Goal: Entertainment & Leisure: Consume media (video, audio)

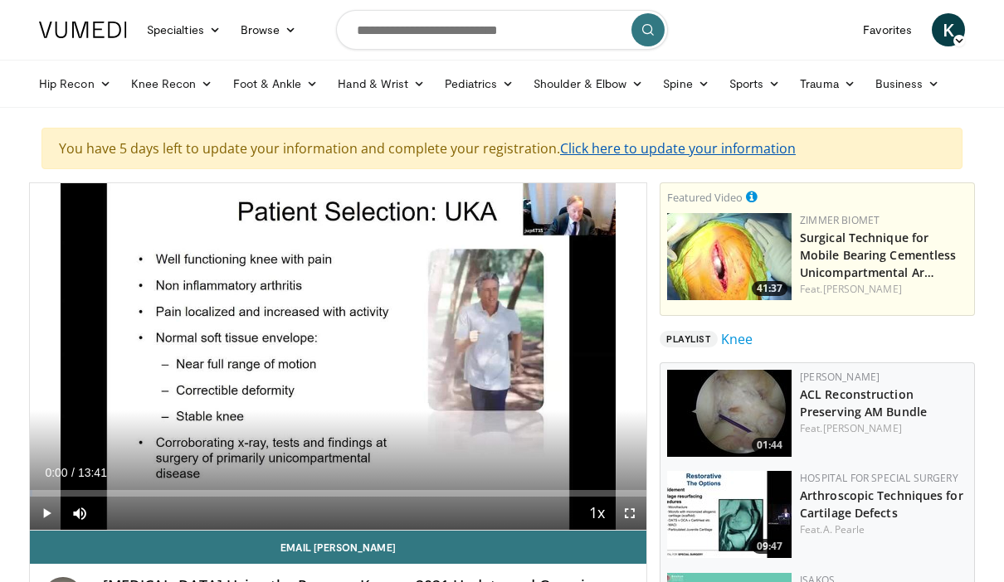
click at [721, 148] on link "Click here to update your information" at bounding box center [678, 148] width 236 height 18
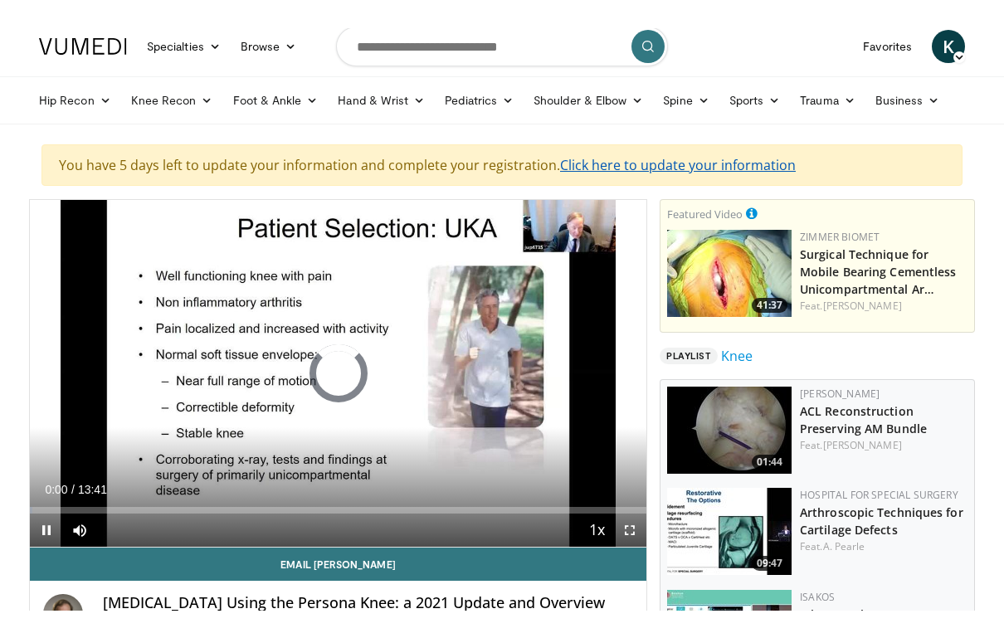
scroll to position [27, 0]
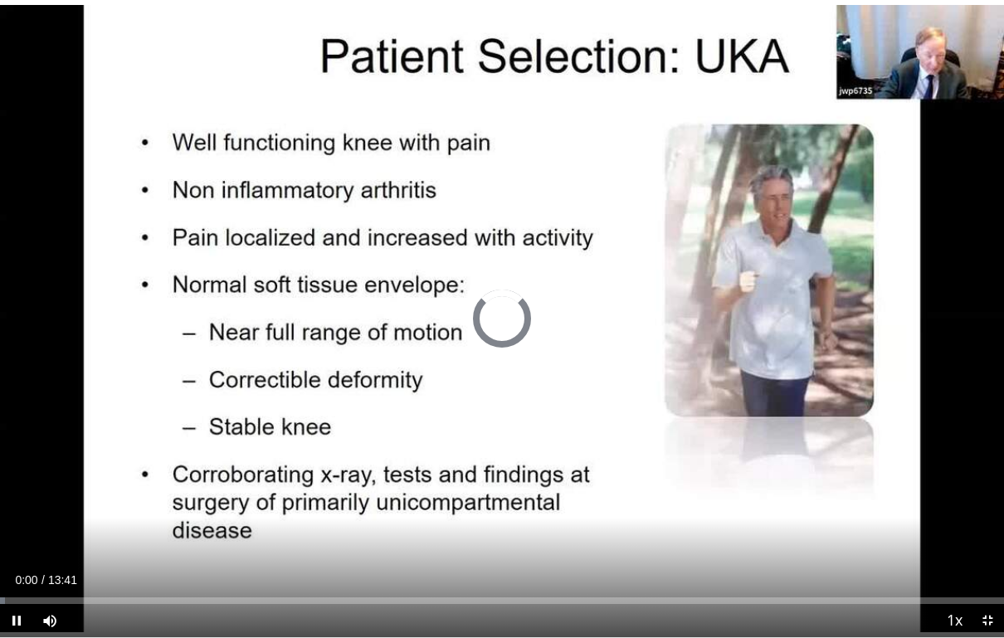
click at [90, 255] on div "10 seconds Tap to unmute" at bounding box center [502, 318] width 1004 height 637
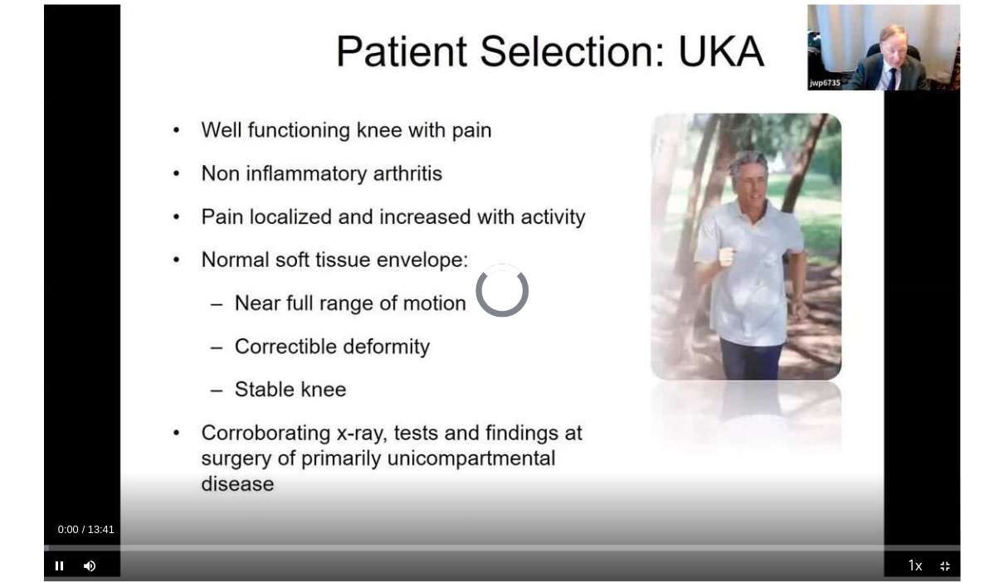
scroll to position [12, 0]
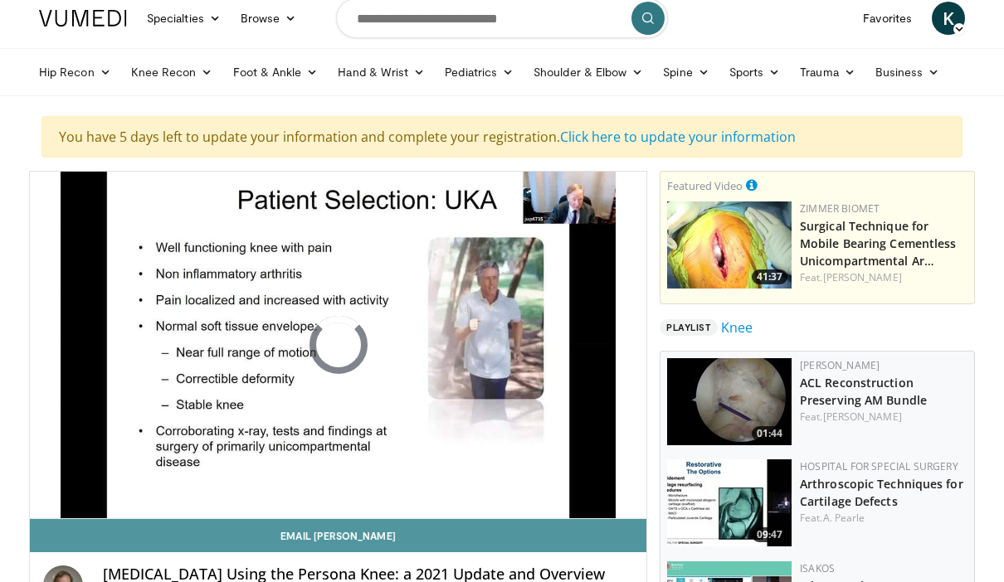
click at [52, 521] on link "Email [PERSON_NAME]" at bounding box center [338, 535] width 616 height 33
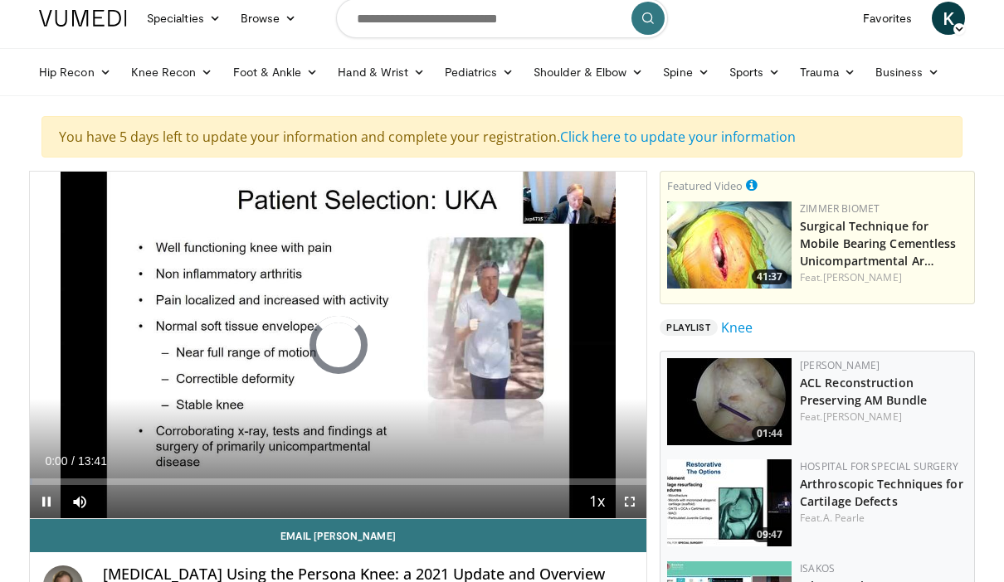
click at [270, 374] on div "10 seconds Tap to unmute" at bounding box center [338, 345] width 616 height 347
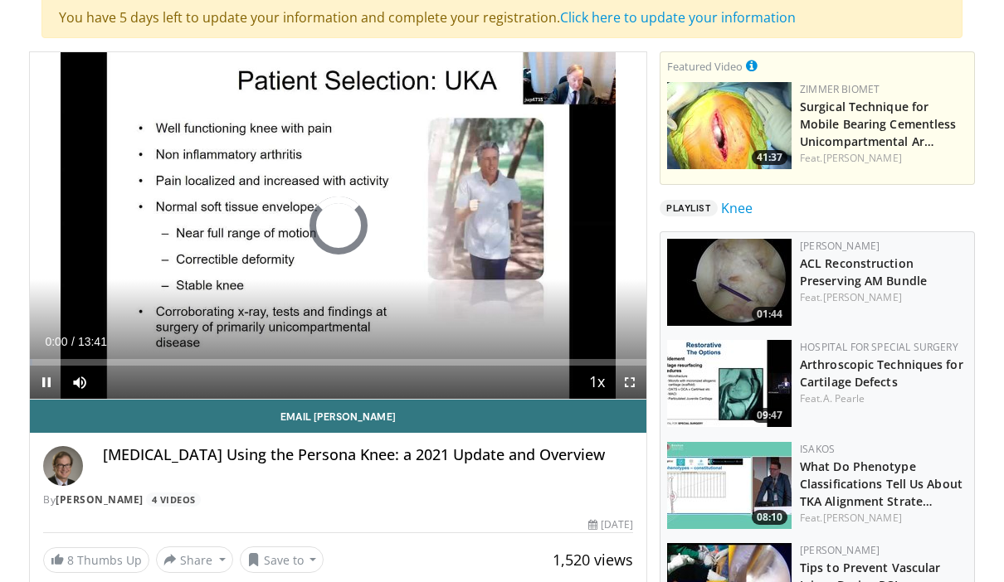
scroll to position [124, 0]
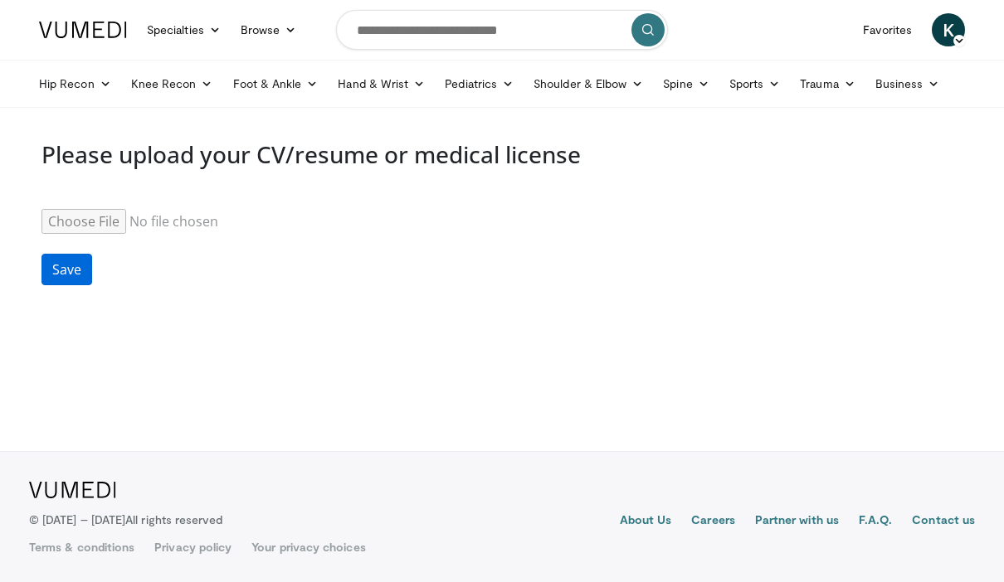
click at [88, 265] on button "Save" at bounding box center [66, 270] width 51 height 32
click at [441, 270] on form "Resume Save" at bounding box center [501, 247] width 921 height 116
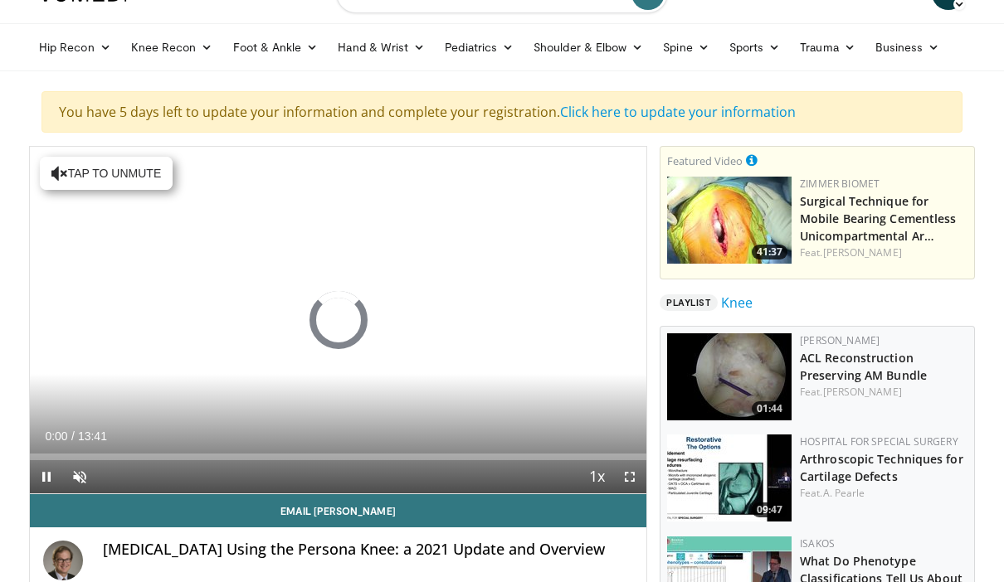
scroll to position [36, 0]
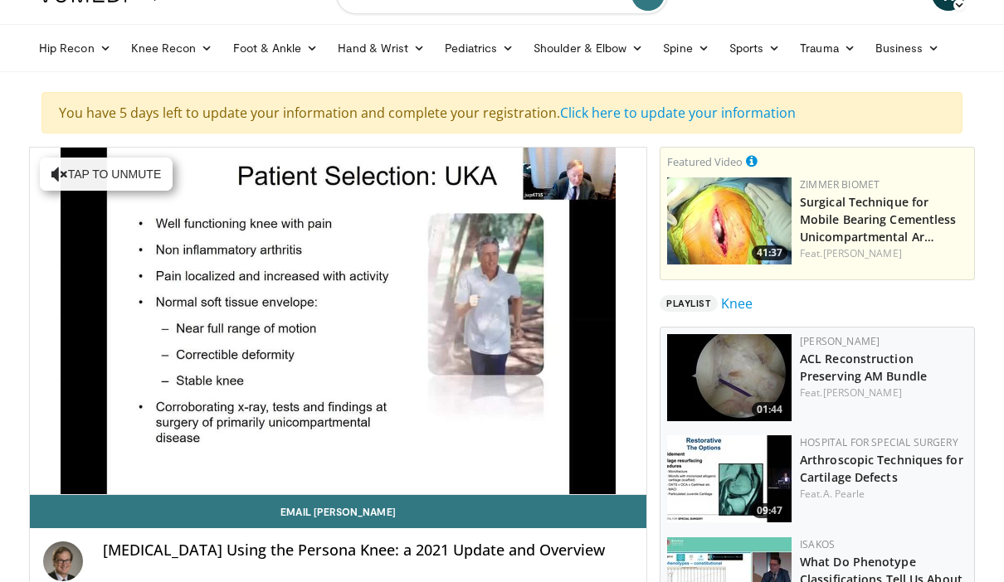
click at [612, 357] on div "10 seconds Tap to unmute" at bounding box center [338, 321] width 616 height 347
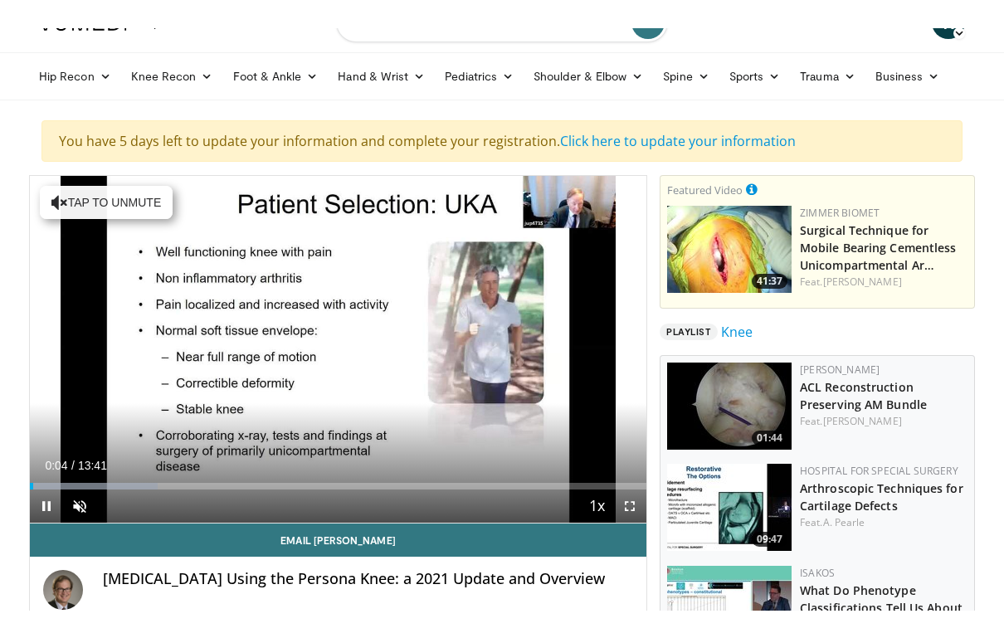
scroll to position [27, 0]
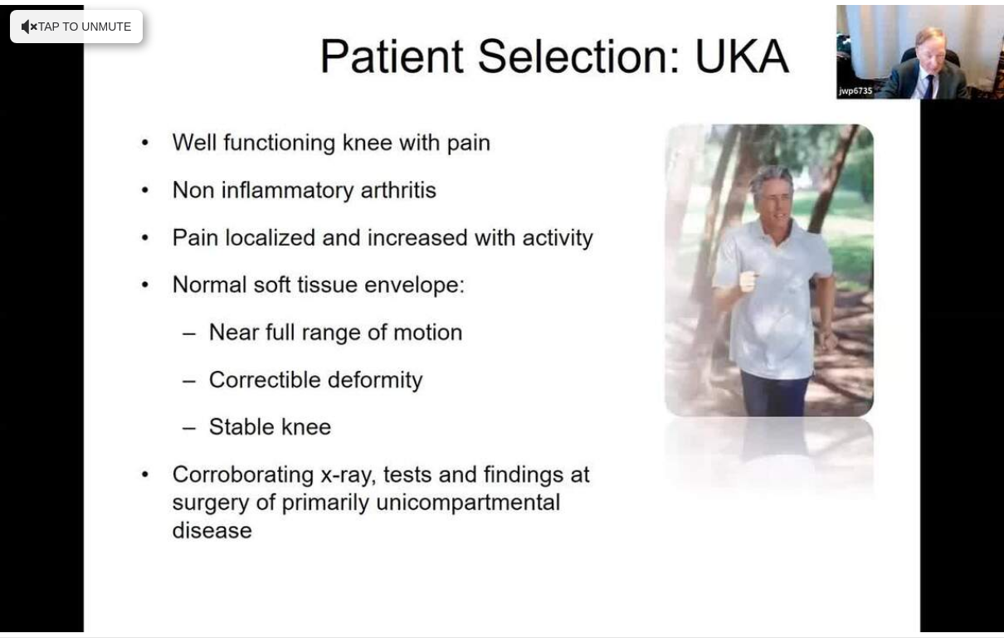
click at [945, 527] on div "10 seconds Tap to unmute" at bounding box center [502, 318] width 1004 height 637
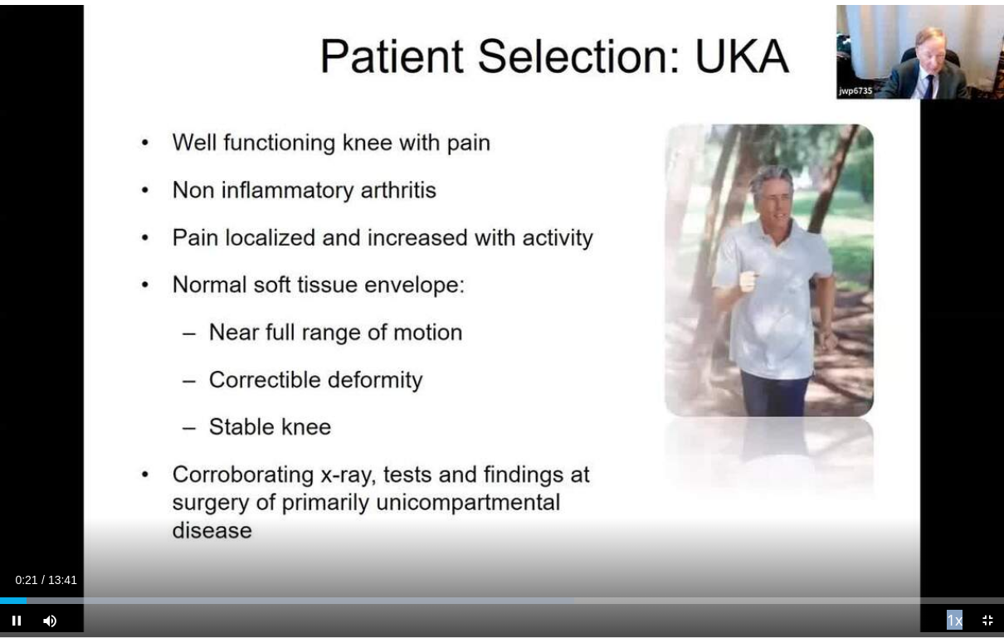
click at [984, 456] on div "10 seconds Tap to unmute" at bounding box center [502, 318] width 1004 height 637
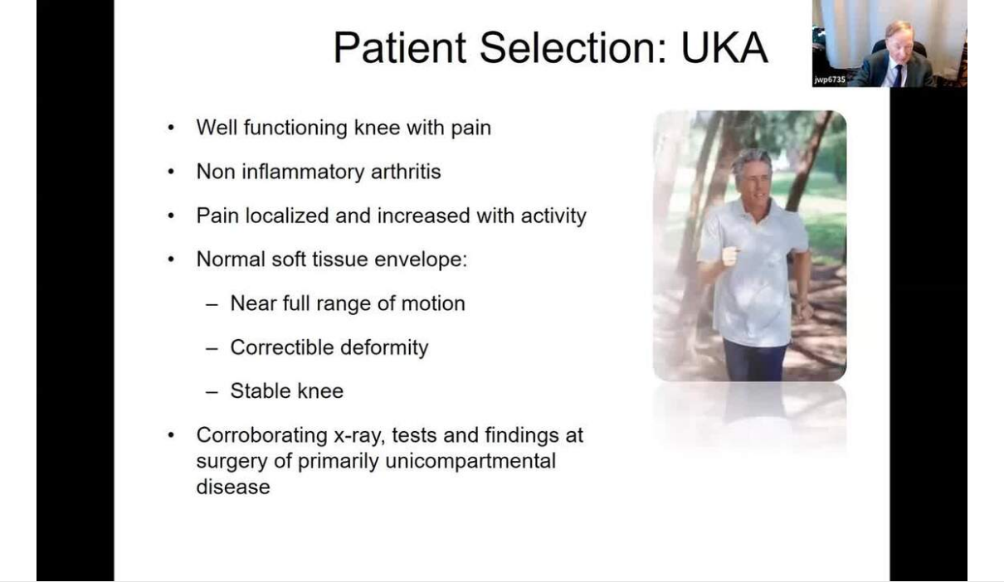
scroll to position [102, 0]
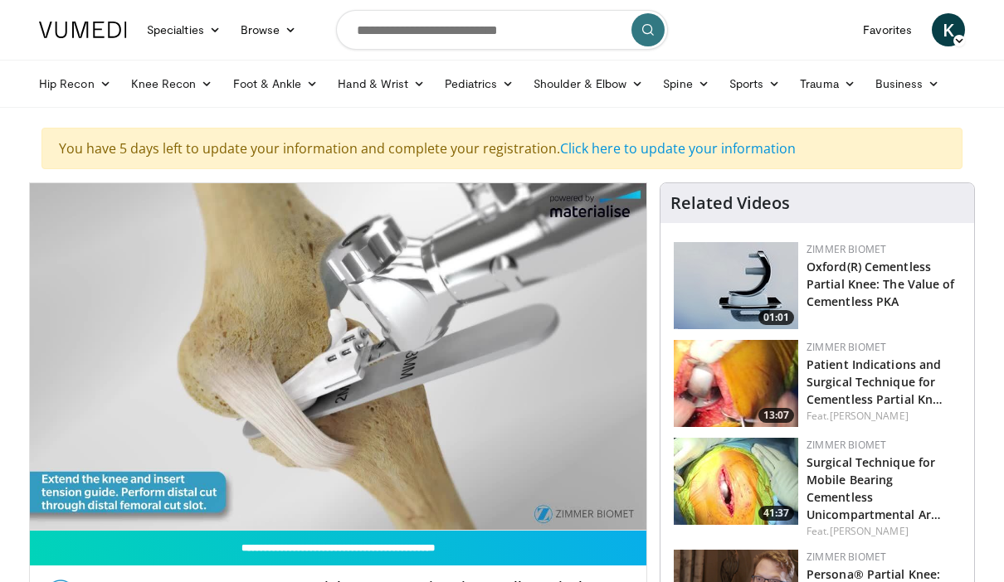
click at [314, 514] on div "Loaded : 62.53%" at bounding box center [338, 522] width 616 height 16
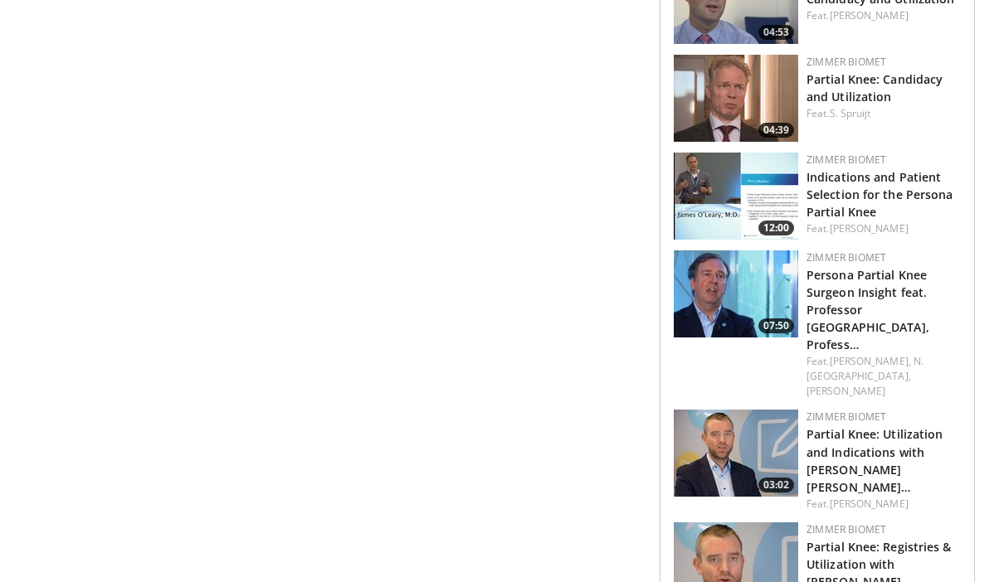
scroll to position [976, 0]
